Goal: Transaction & Acquisition: Purchase product/service

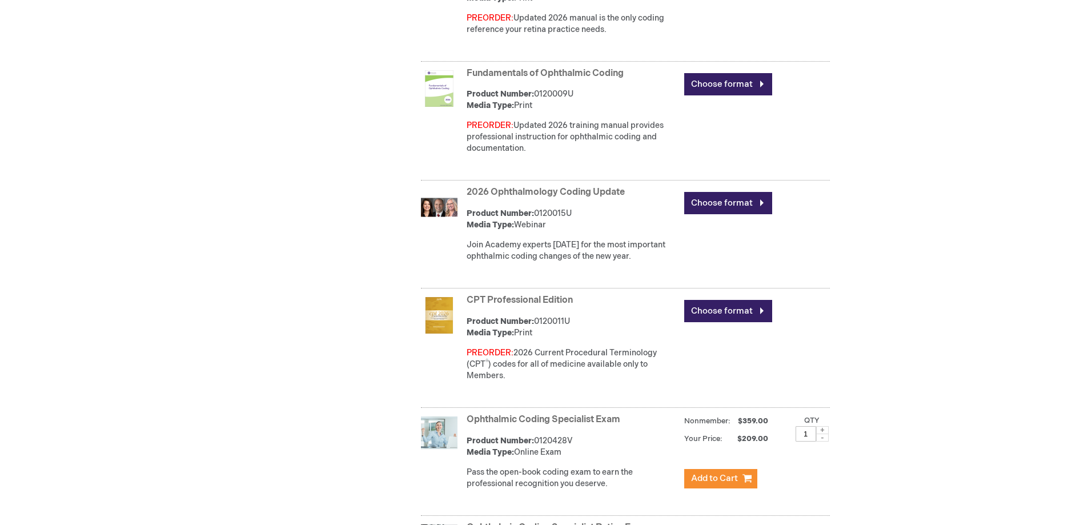
scroll to position [641, 0]
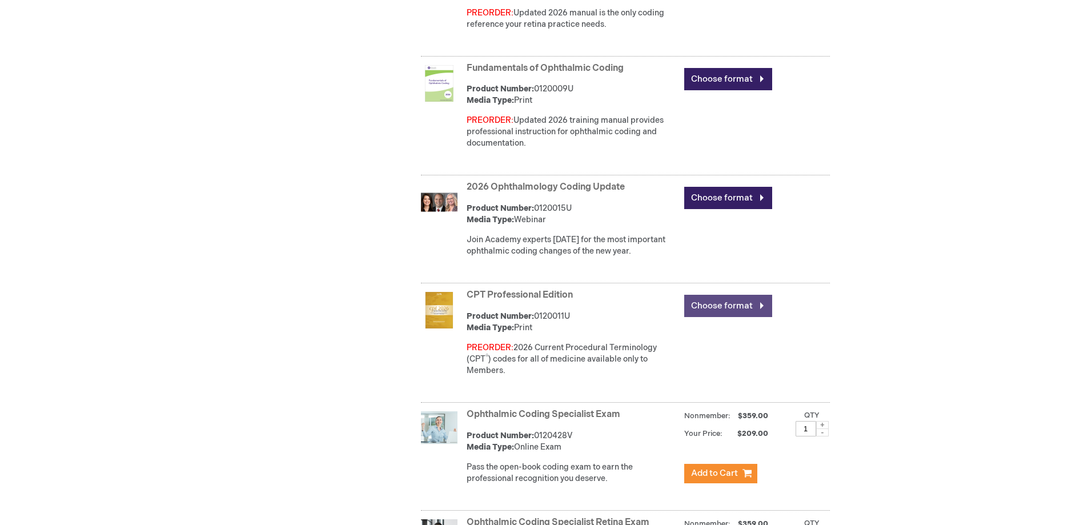
click at [744, 307] on link "Choose format" at bounding box center [728, 306] width 88 height 22
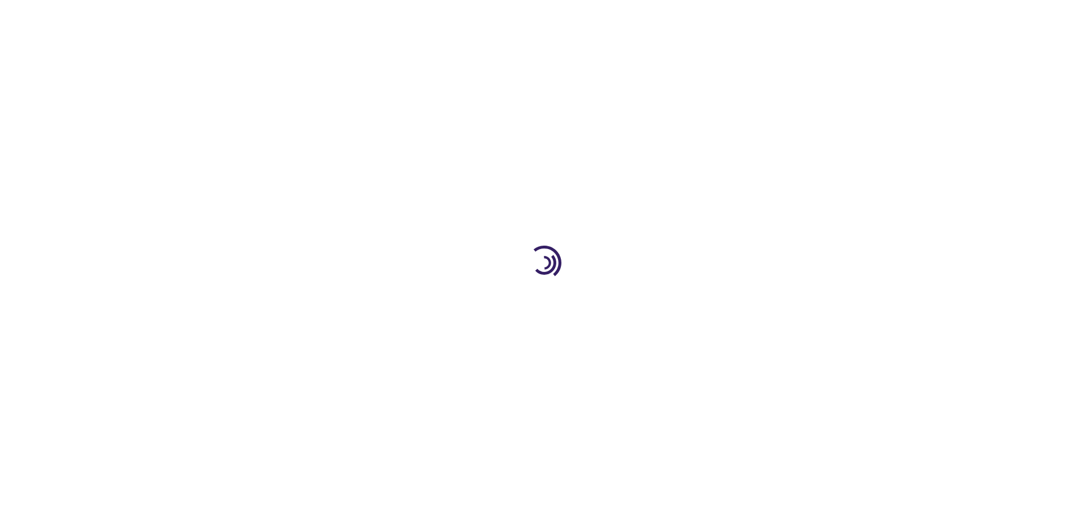
type input "0"
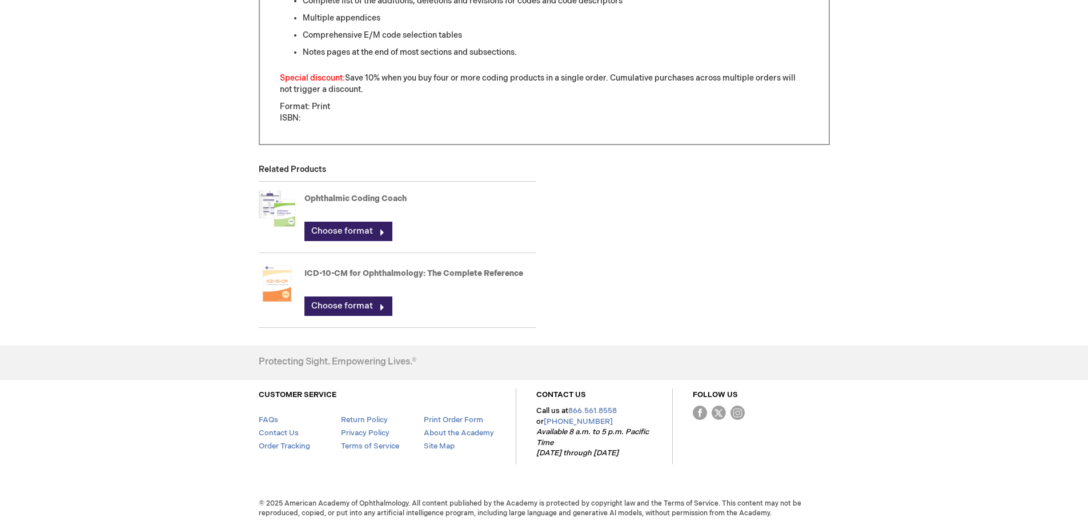
scroll to position [725, 0]
drag, startPoint x: 355, startPoint y: 305, endPoint x: 926, endPoint y: 280, distance: 571.6
click at [354, 299] on link "Choose format" at bounding box center [348, 304] width 88 height 19
